Goal: Use online tool/utility: Utilize a website feature to perform a specific function

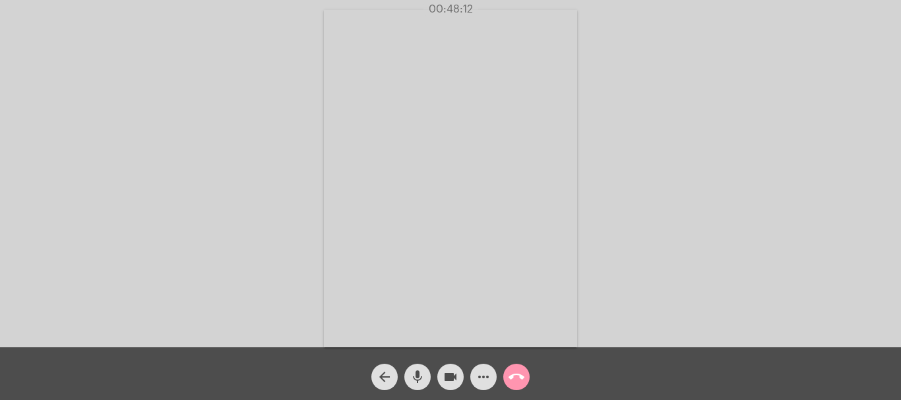
click at [516, 377] on mat-icon "call_end" at bounding box center [517, 377] width 16 height 16
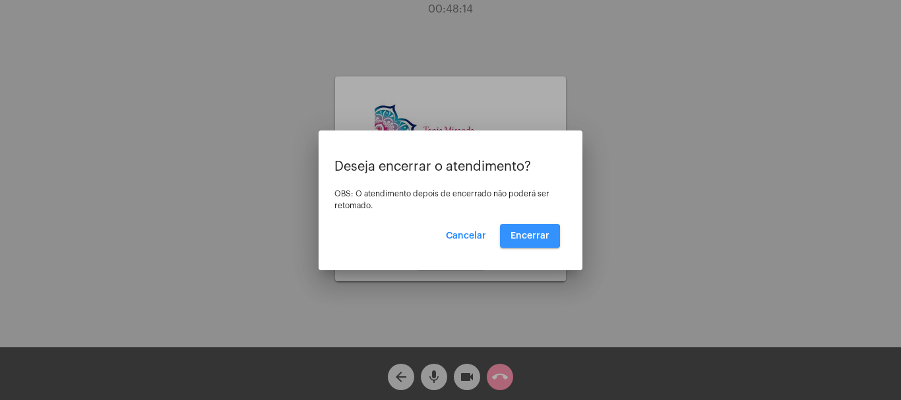
click at [526, 236] on span "Encerrar" at bounding box center [529, 236] width 39 height 9
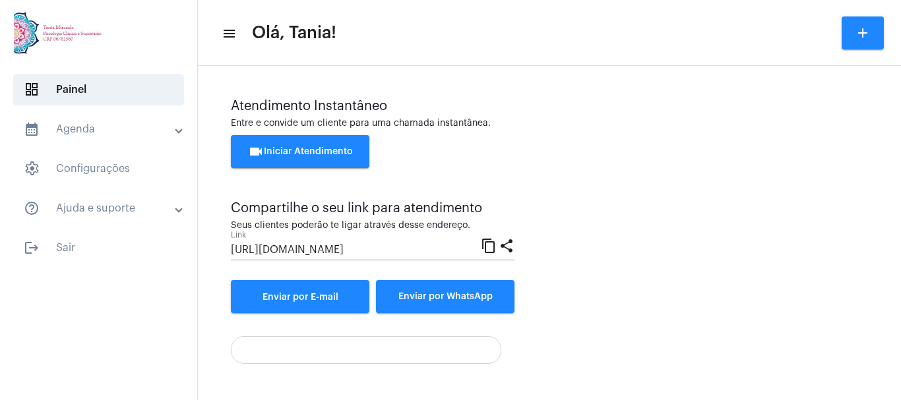
scroll to position [92, 0]
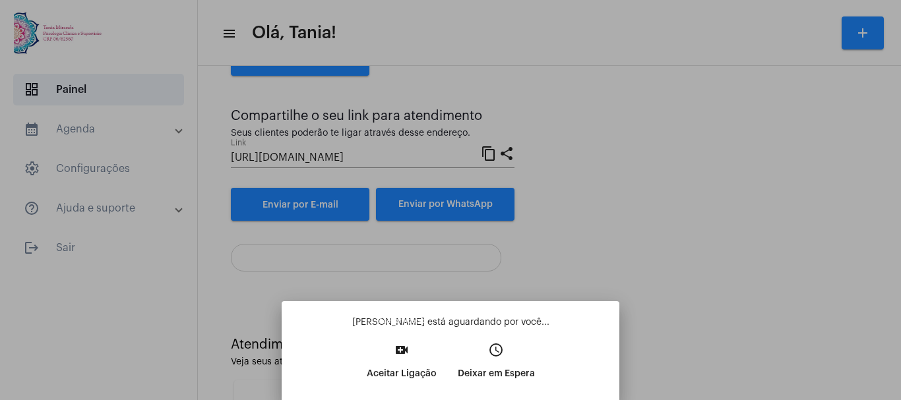
click at [404, 354] on mat-icon "video_call" at bounding box center [402, 350] width 16 height 16
